Goal: Information Seeking & Learning: Learn about a topic

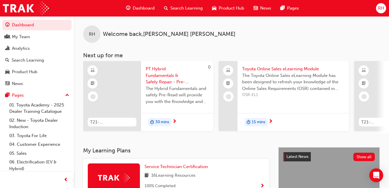
click at [188, 6] on span "Search Learning" at bounding box center [186, 8] width 32 height 7
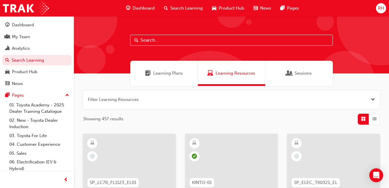
click at [157, 43] on input "text" at bounding box center [231, 40] width 203 height 11
click at [162, 74] on span "Learning Plans" at bounding box center [168, 73] width 30 height 7
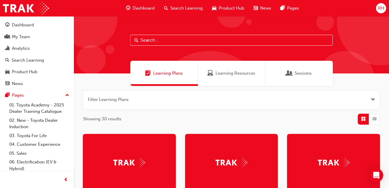
click at [309, 73] on span "Sessions" at bounding box center [302, 73] width 17 height 7
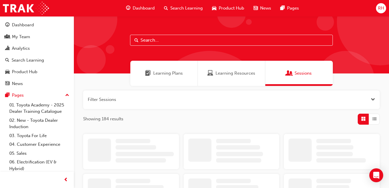
click at [168, 41] on input "text" at bounding box center [231, 40] width 203 height 11
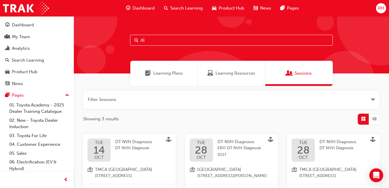
type input "d"
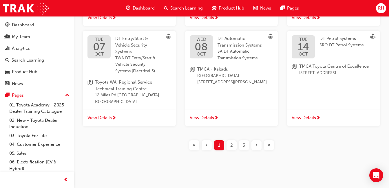
scroll to position [263, 0]
click at [234, 151] on div "2" at bounding box center [231, 145] width 10 height 10
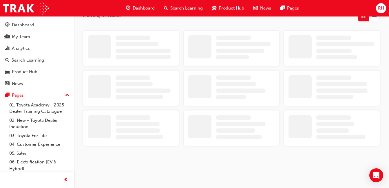
scroll to position [263, 0]
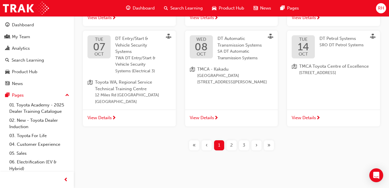
click at [228, 151] on div "2" at bounding box center [231, 145] width 10 height 10
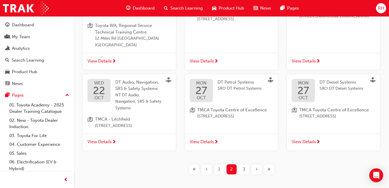
scroll to position [271, 0]
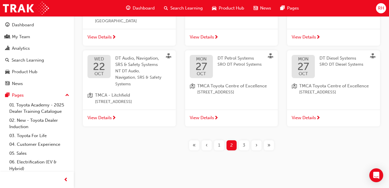
click at [247, 144] on div "3" at bounding box center [244, 145] width 10 height 10
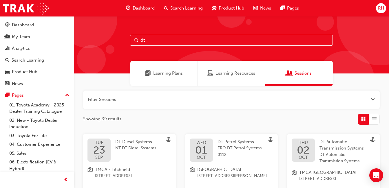
click at [157, 42] on input "dt" at bounding box center [231, 40] width 203 height 11
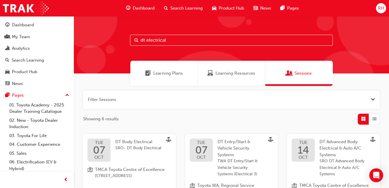
click at [375, 118] on span "List" at bounding box center [374, 119] width 4 height 7
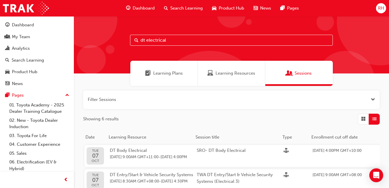
click at [186, 7] on span "Search Learning" at bounding box center [186, 8] width 32 height 7
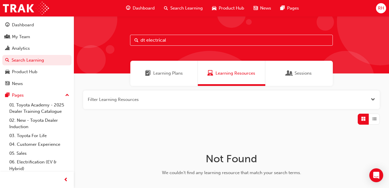
click at [164, 72] on span "Learning Plans" at bounding box center [168, 73] width 30 height 7
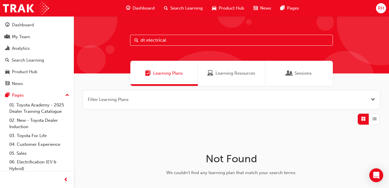
click at [171, 40] on input "dt electrical" at bounding box center [231, 40] width 203 height 11
type input "dt"
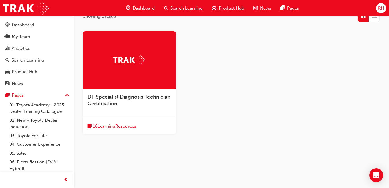
scroll to position [81, 0]
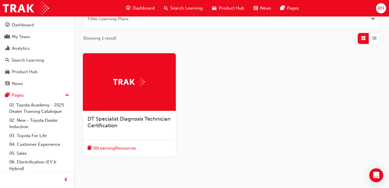
click at [133, 95] on div at bounding box center [129, 82] width 93 height 58
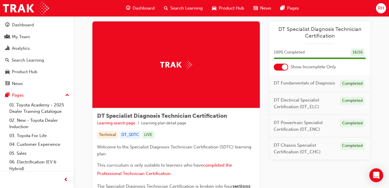
scroll to position [3, 0]
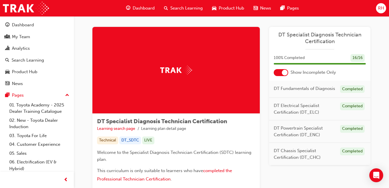
click at [316, 109] on span "DT Electrical Specialist Certification (DT_ELC)" at bounding box center [305, 109] width 62 height 13
click at [290, 106] on span "DT Electrical Specialist Certification (DT_ELC)" at bounding box center [305, 109] width 62 height 13
drag, startPoint x: 350, startPoint y: 106, endPoint x: 346, endPoint y: 106, distance: 3.5
click at [346, 106] on div "Completed" at bounding box center [352, 107] width 25 height 8
drag, startPoint x: 346, startPoint y: 106, endPoint x: 287, endPoint y: 112, distance: 59.4
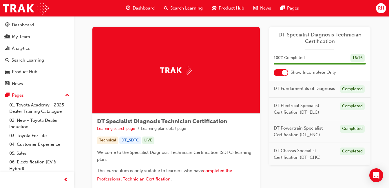
click at [287, 112] on span "DT Electrical Specialist Certification (DT_ELC)" at bounding box center [305, 109] width 62 height 13
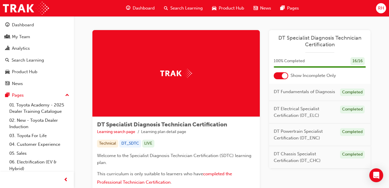
click at [176, 3] on div "Search Learning" at bounding box center [183, 8] width 48 height 12
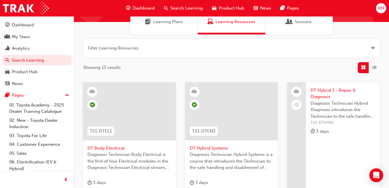
scroll to position [22, 0]
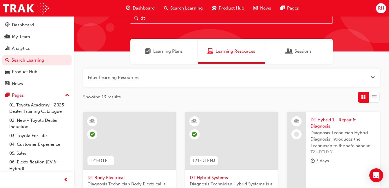
click at [152, 18] on input "dt" at bounding box center [231, 18] width 203 height 11
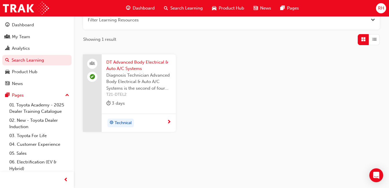
scroll to position [31, 0]
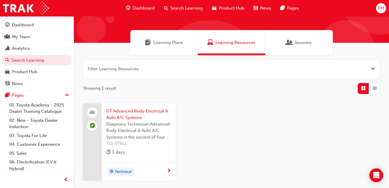
type input "dtel2"
click at [298, 41] on span "Sessions" at bounding box center [302, 42] width 17 height 7
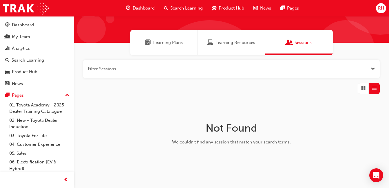
click at [217, 44] on span "Learning Resources" at bounding box center [235, 42] width 40 height 7
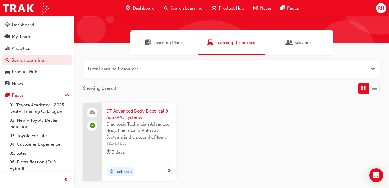
click at [119, 121] on span "Diagnosis Technician Advanced Body Electrical & Auto A/C Systems is the second …" at bounding box center [138, 131] width 65 height 20
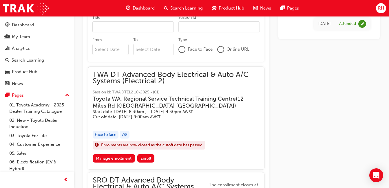
scroll to position [296, 0]
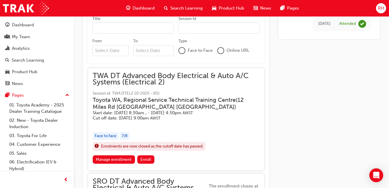
click at [111, 155] on link "Manage enrollment" at bounding box center [114, 159] width 42 height 8
